Goal: Task Accomplishment & Management: Complete application form

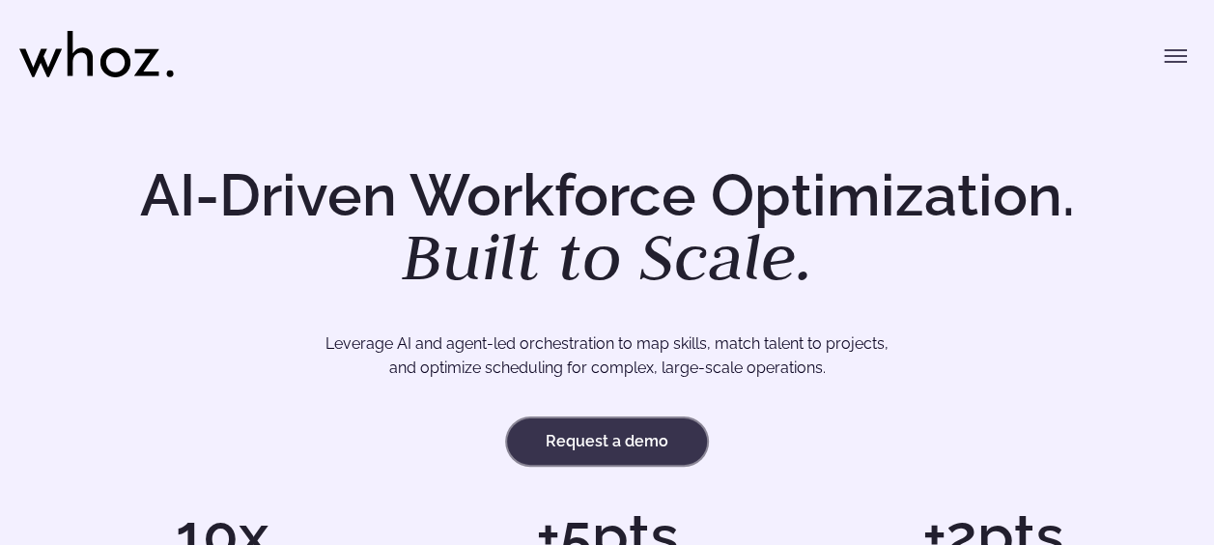
click at [667, 436] on link "Request a demo" at bounding box center [607, 441] width 200 height 46
click at [1172, 56] on icon "Toggle menu" at bounding box center [1175, 56] width 21 height 0
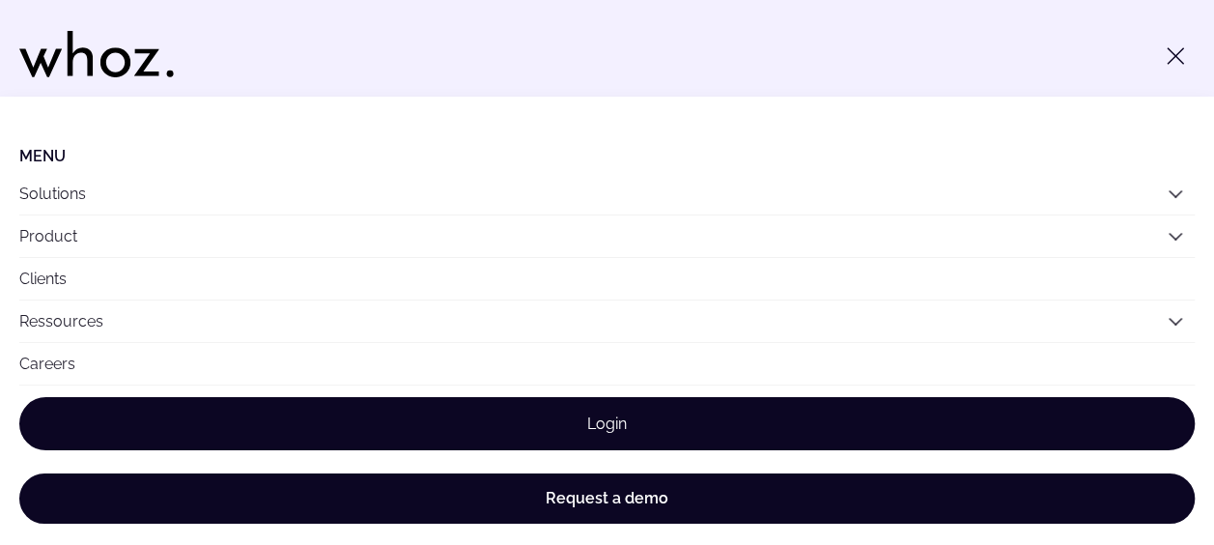
click at [653, 408] on link "Login" at bounding box center [606, 423] width 1175 height 53
